Goal: Find specific page/section: Find specific page/section

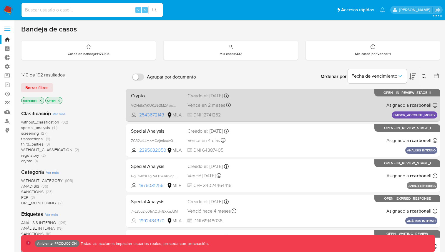
click at [256, 99] on div "Crypto VOHdkYAKUKZ9GMZAixxAuvVb 2543672143 MLA Creado el: 10/07/2025 Creado el:…" at bounding box center [282, 105] width 308 height 30
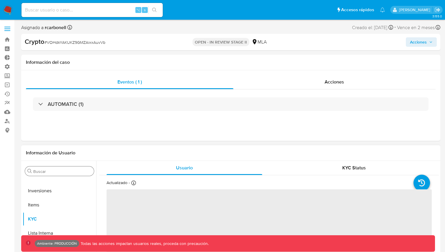
click at [67, 169] on input "Buscar" at bounding box center [62, 171] width 58 height 5
type input "l"
select select "10"
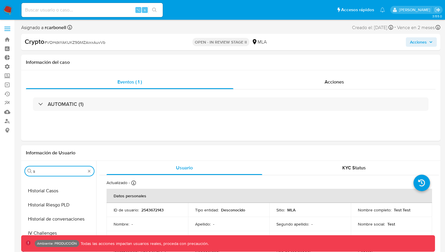
scroll to position [0, 0]
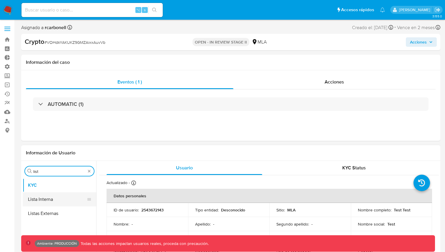
type input "list"
click at [54, 197] on button "Lista Interna" at bounding box center [57, 199] width 69 height 14
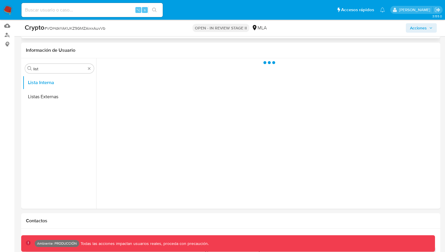
scroll to position [83, 0]
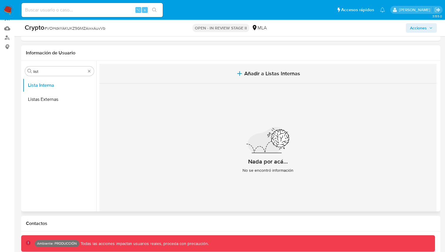
click at [255, 71] on span "Añadir a Listas Internas" at bounding box center [272, 73] width 56 height 6
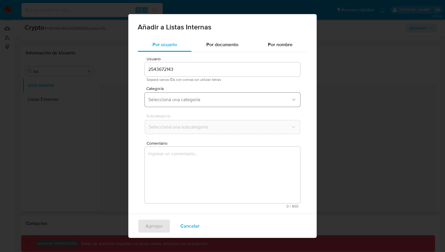
click at [210, 98] on span "Seleccioná una categoría" at bounding box center [219, 100] width 142 height 6
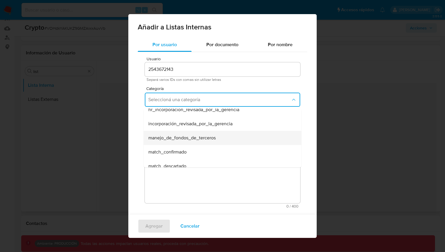
scroll to position [0, 0]
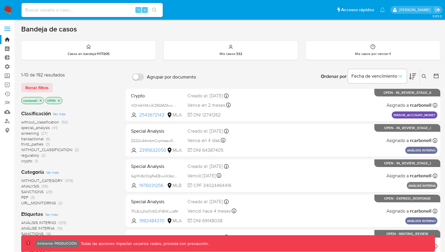
click at [9, 28] on label at bounding box center [7, 29] width 15 height 12
click at [0, 0] on input "checkbox" at bounding box center [0, 0] width 0 height 0
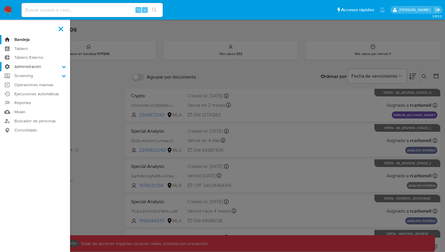
click at [29, 66] on label "Administración" at bounding box center [35, 66] width 70 height 9
click at [0, 0] on input "Administración" at bounding box center [0, 0] width 0 height 0
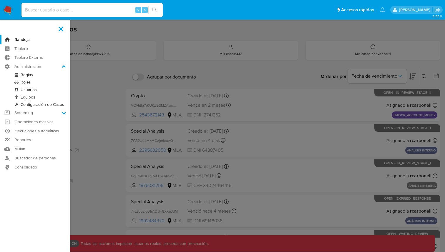
click at [30, 73] on link "Reglas" at bounding box center [35, 74] width 70 height 7
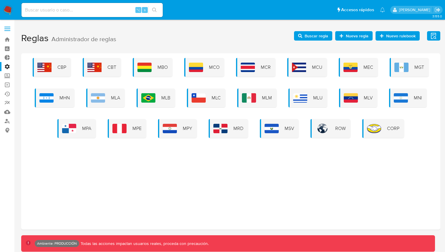
click at [208, 54] on div "CBP CBT MBO MCO MCR MCU MEC MGT MHN MLA MLB MLC MLM MLU MLV MNI MPA MPE MPY MRD…" at bounding box center [230, 141] width 419 height 176
click at [208, 59] on div "MCO" at bounding box center [204, 67] width 40 height 19
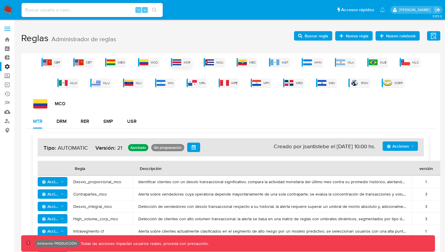
click at [180, 63] on img at bounding box center [176, 62] width 9 height 6
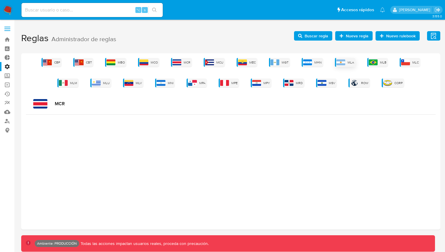
click at [348, 60] on span "MLA" at bounding box center [350, 62] width 6 height 4
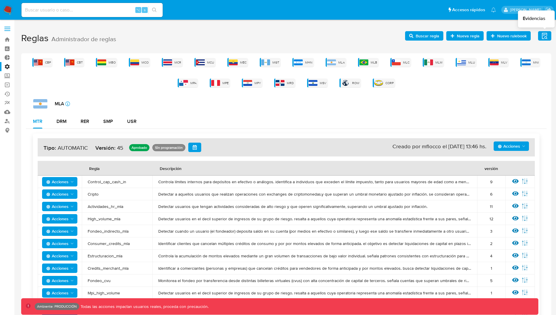
click at [444, 39] on icon "button" at bounding box center [544, 35] width 7 height 7
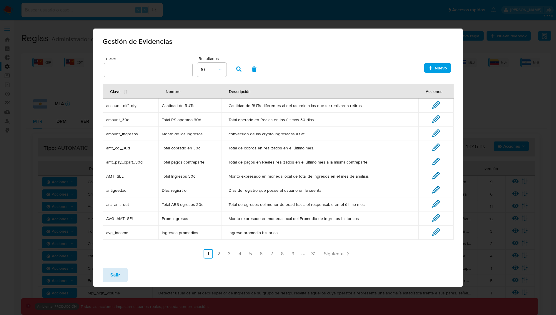
click at [114, 252] on span "Salir" at bounding box center [115, 274] width 10 height 13
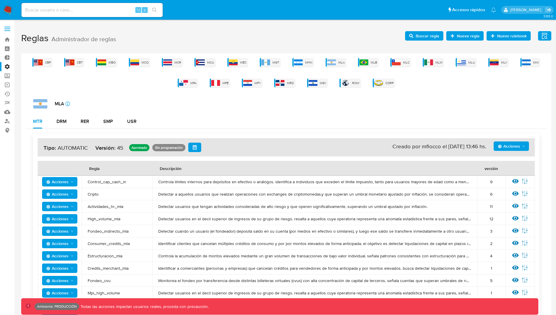
click at [437, 35] on span "Buscar regla" at bounding box center [427, 35] width 24 height 9
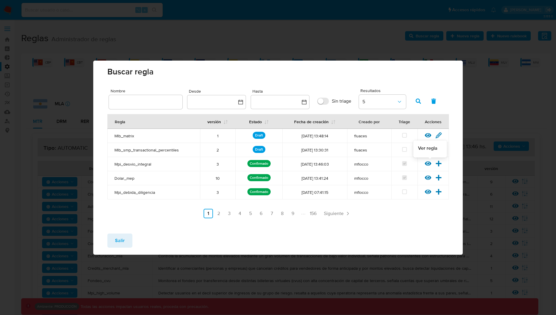
click at [426, 163] on icon at bounding box center [428, 163] width 6 height 4
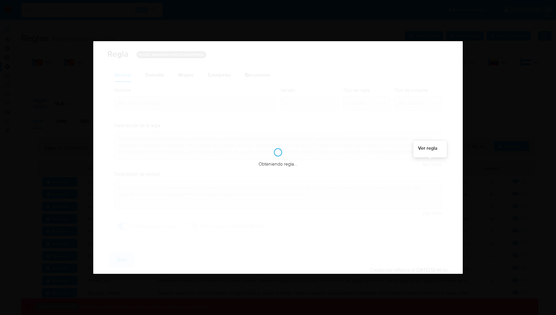
checkbox input "true"
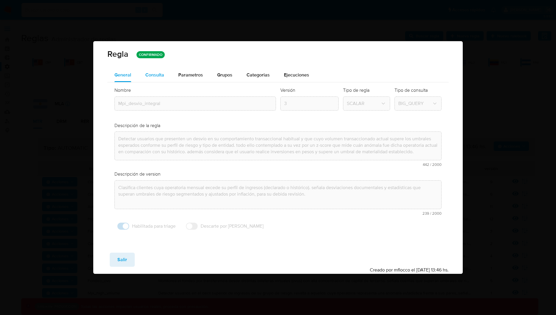
click at [165, 82] on button "Consulta" at bounding box center [154, 75] width 33 height 14
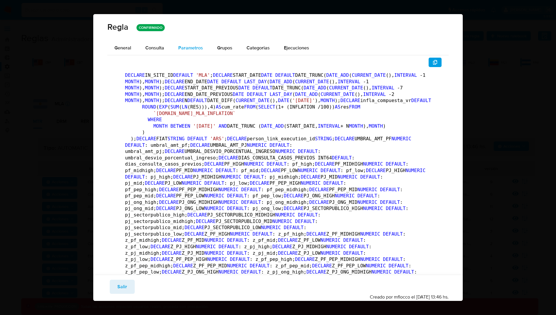
click at [187, 48] on span "Parametros" at bounding box center [190, 47] width 25 height 7
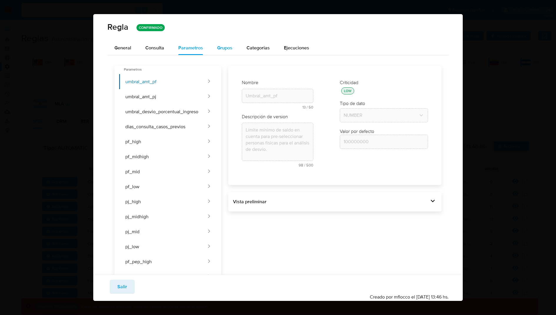
click at [228, 48] on span "Grupos" at bounding box center [224, 47] width 15 height 7
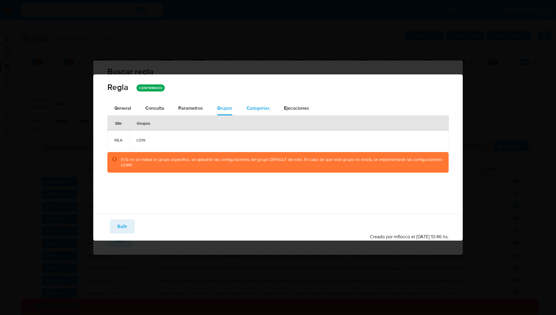
click at [254, 107] on span "Categorias" at bounding box center [257, 108] width 23 height 7
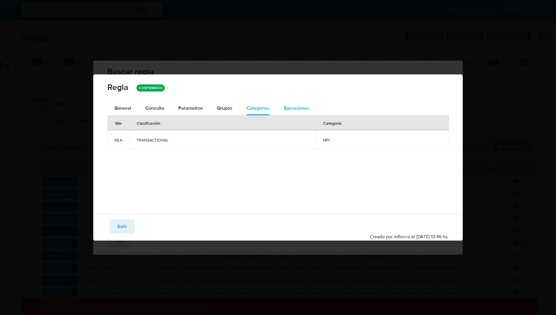
click at [285, 108] on span "Ejecuciones" at bounding box center [296, 108] width 25 height 7
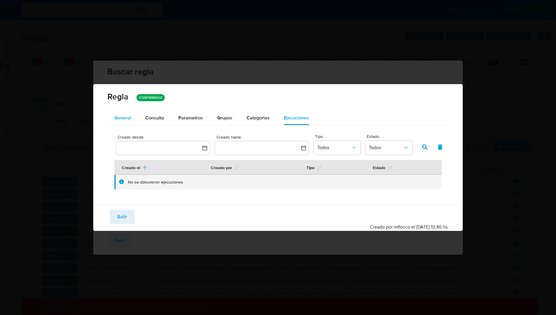
click at [123, 121] on div "General" at bounding box center [122, 118] width 17 height 14
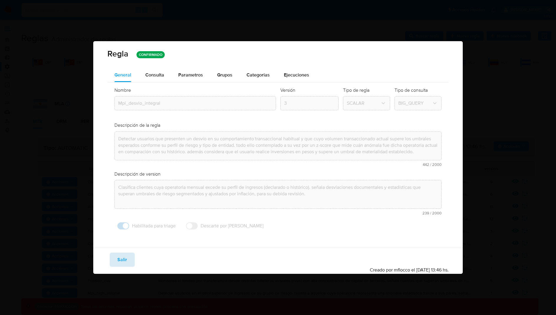
click at [126, 252] on span "Salir" at bounding box center [122, 259] width 10 height 13
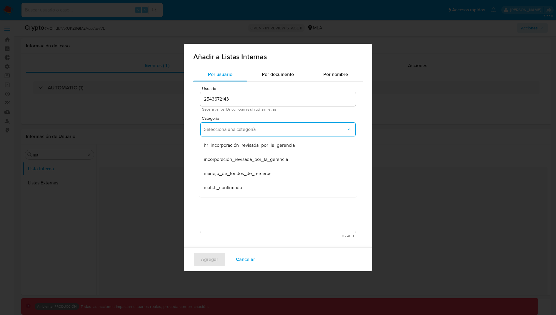
select select "10"
